Goal: Find specific page/section: Find specific page/section

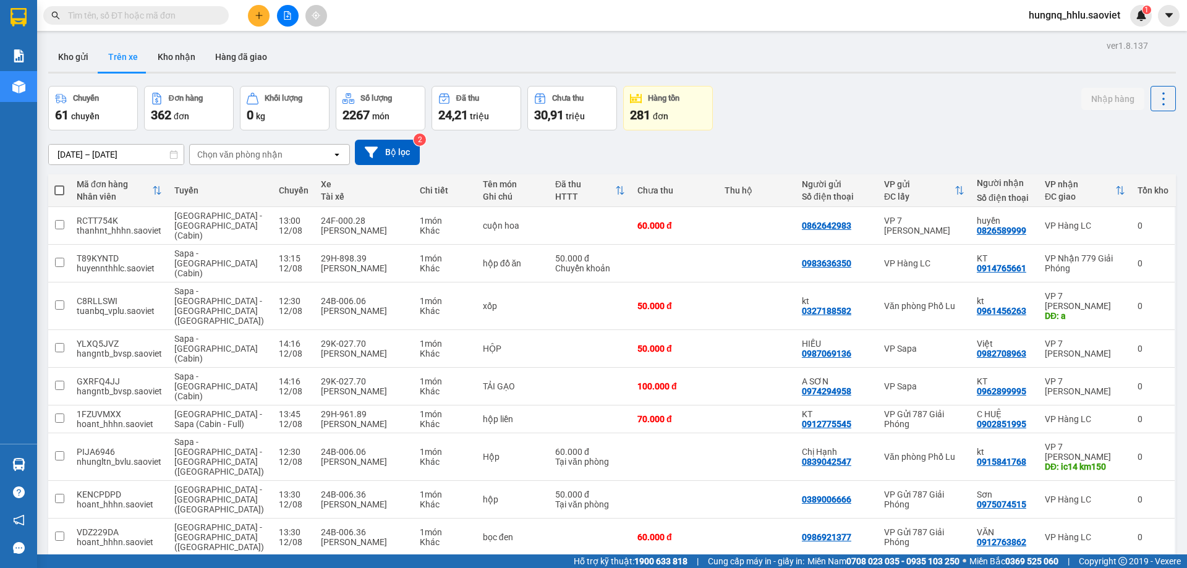
click at [213, 152] on div "Chọn văn phòng nhận" at bounding box center [239, 154] width 85 height 12
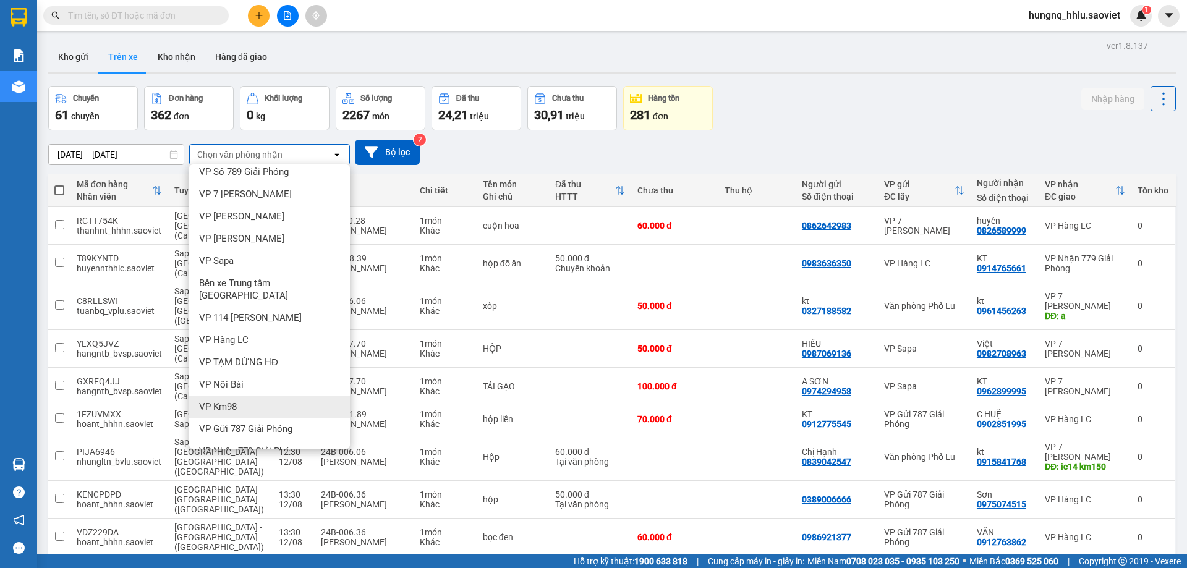
scroll to position [59, 0]
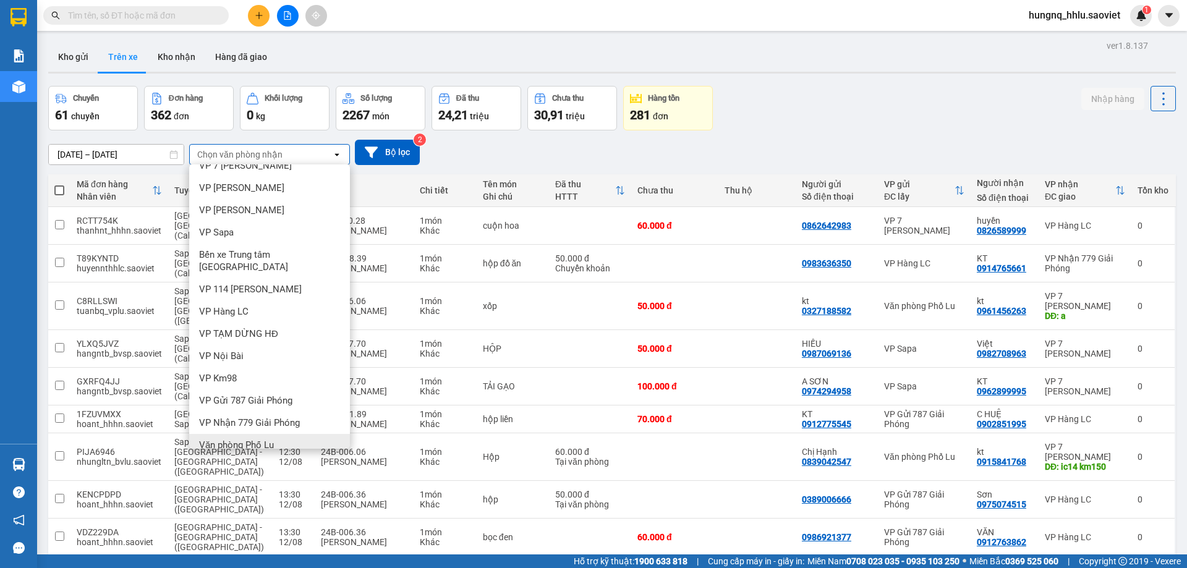
click at [209, 439] on span "Văn phòng Phố Lu" at bounding box center [236, 445] width 75 height 12
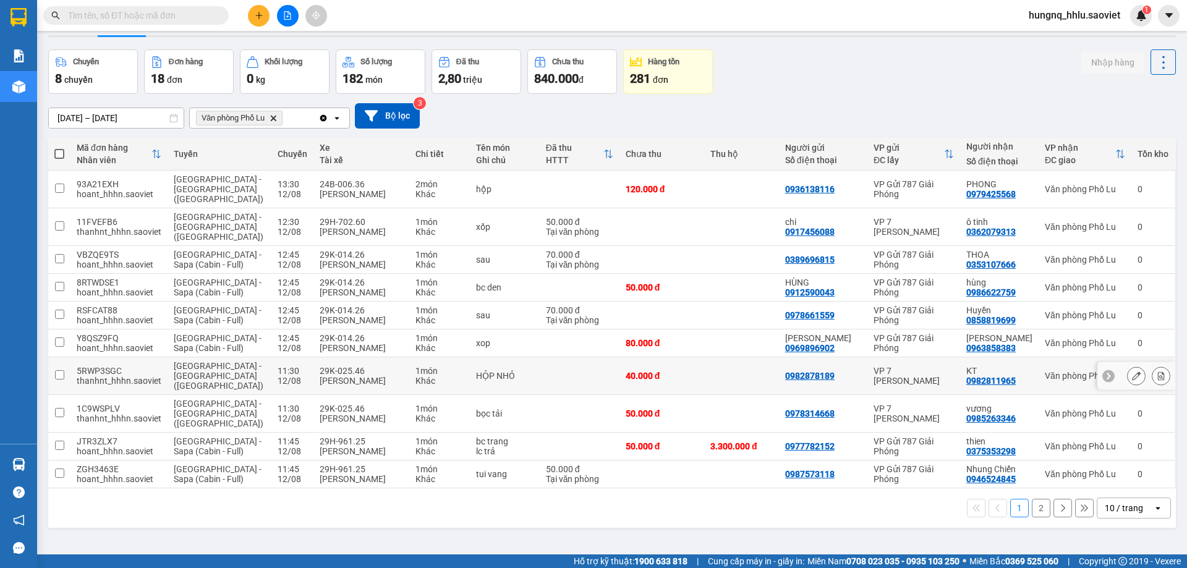
scroll to position [57, 0]
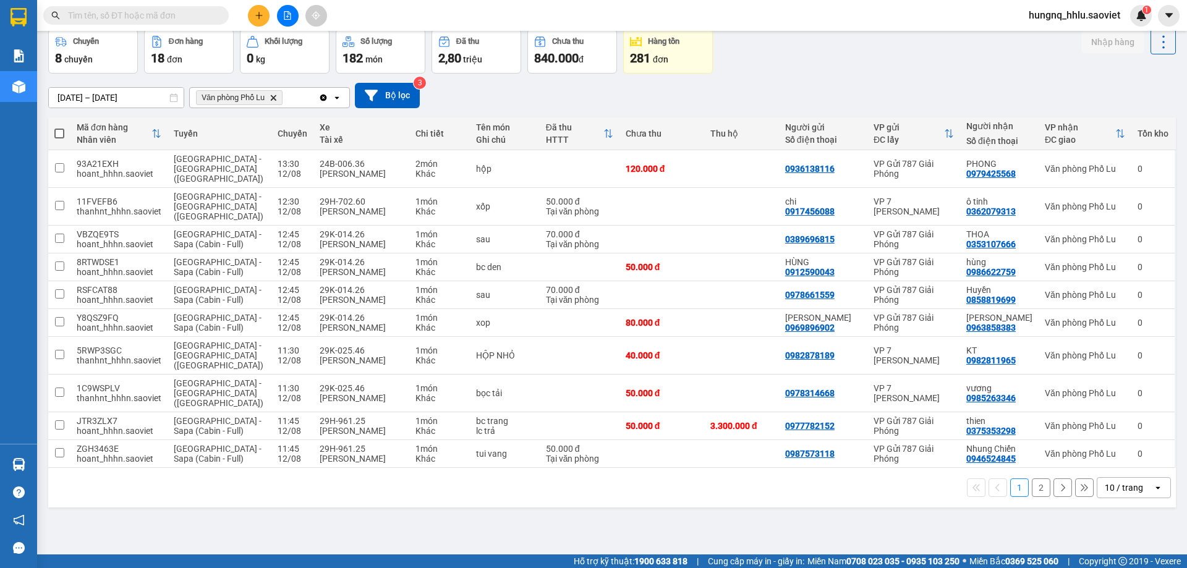
click at [1037, 479] on button "2" at bounding box center [1041, 488] width 19 height 19
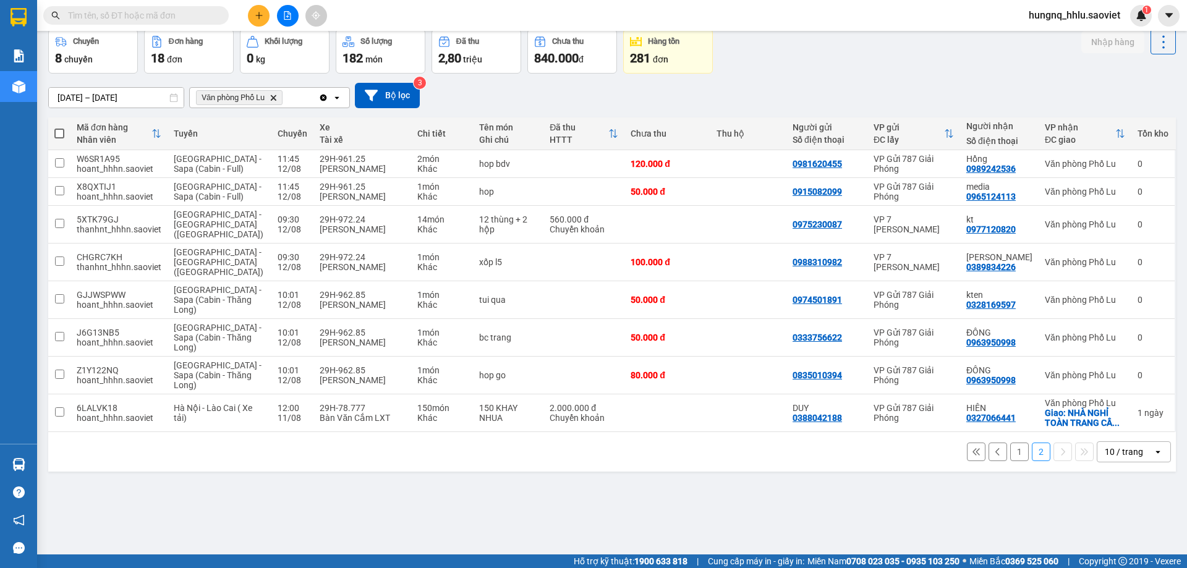
click at [1016, 443] on button "1" at bounding box center [1020, 452] width 19 height 19
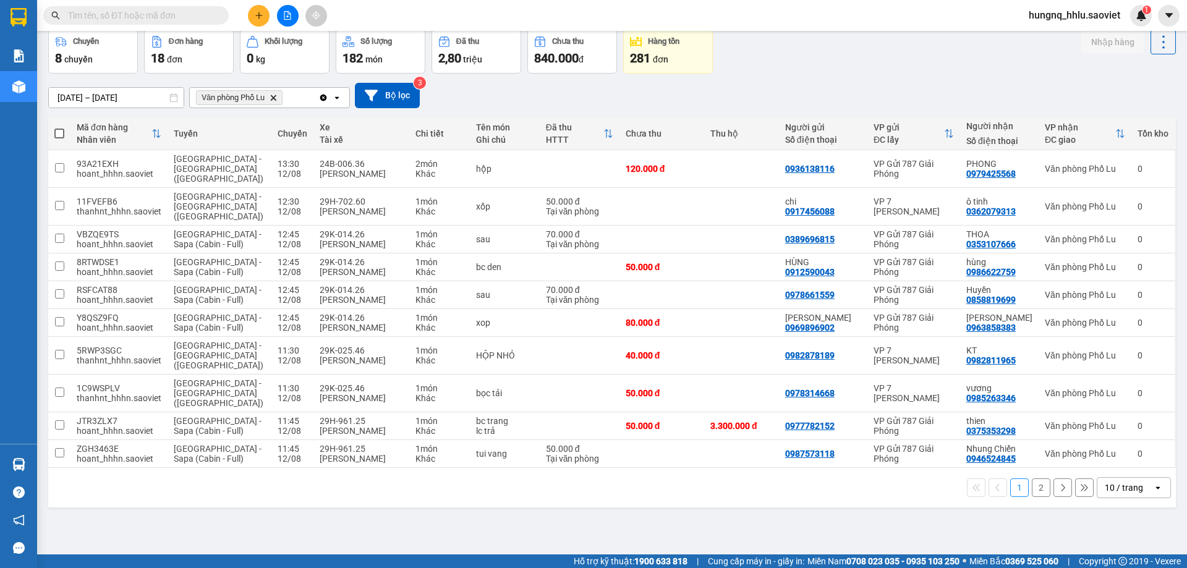
click at [1035, 479] on button "2" at bounding box center [1041, 488] width 19 height 19
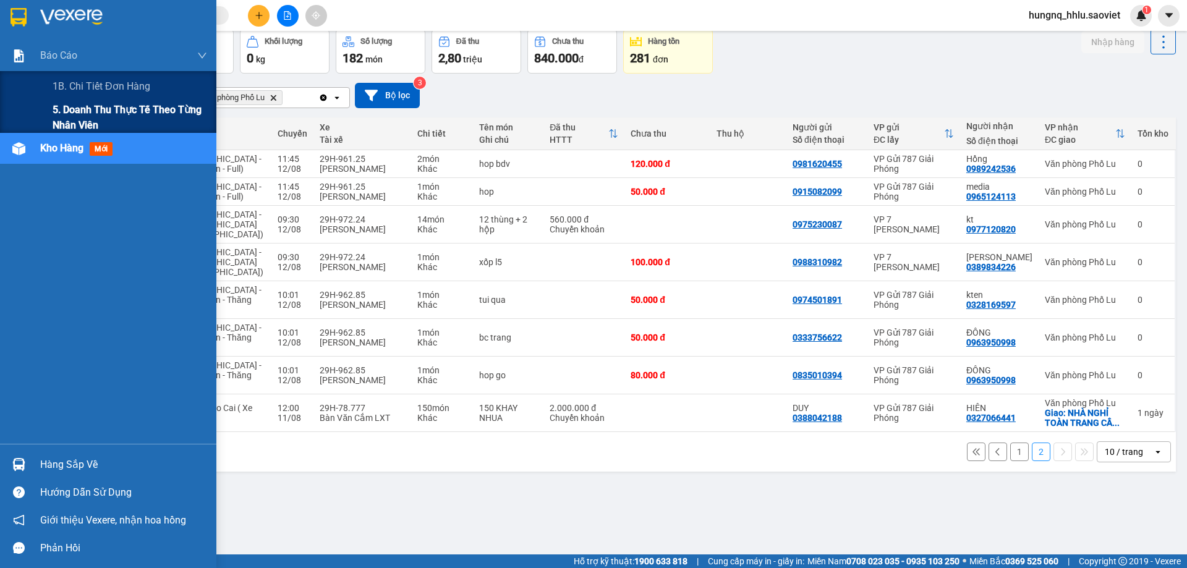
click at [65, 110] on span "5. Doanh thu thực tế theo từng nhân viên" at bounding box center [130, 117] width 155 height 31
